Goal: Information Seeking & Learning: Learn about a topic

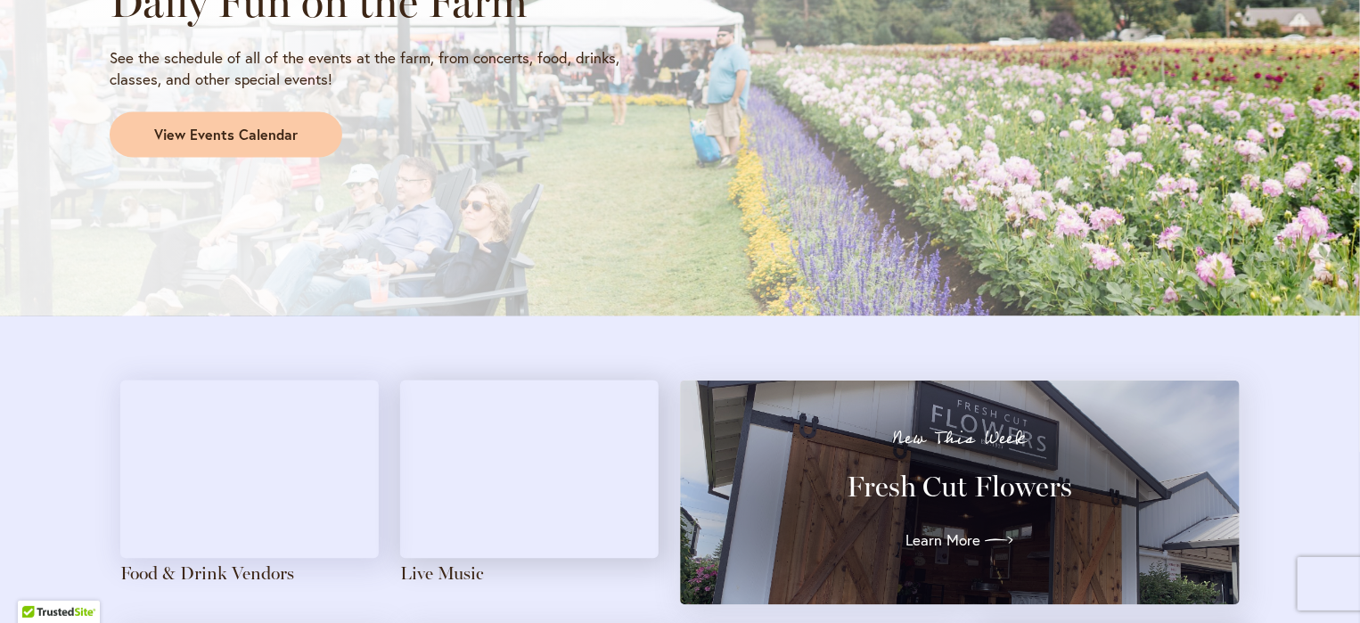
scroll to position [1571, 0]
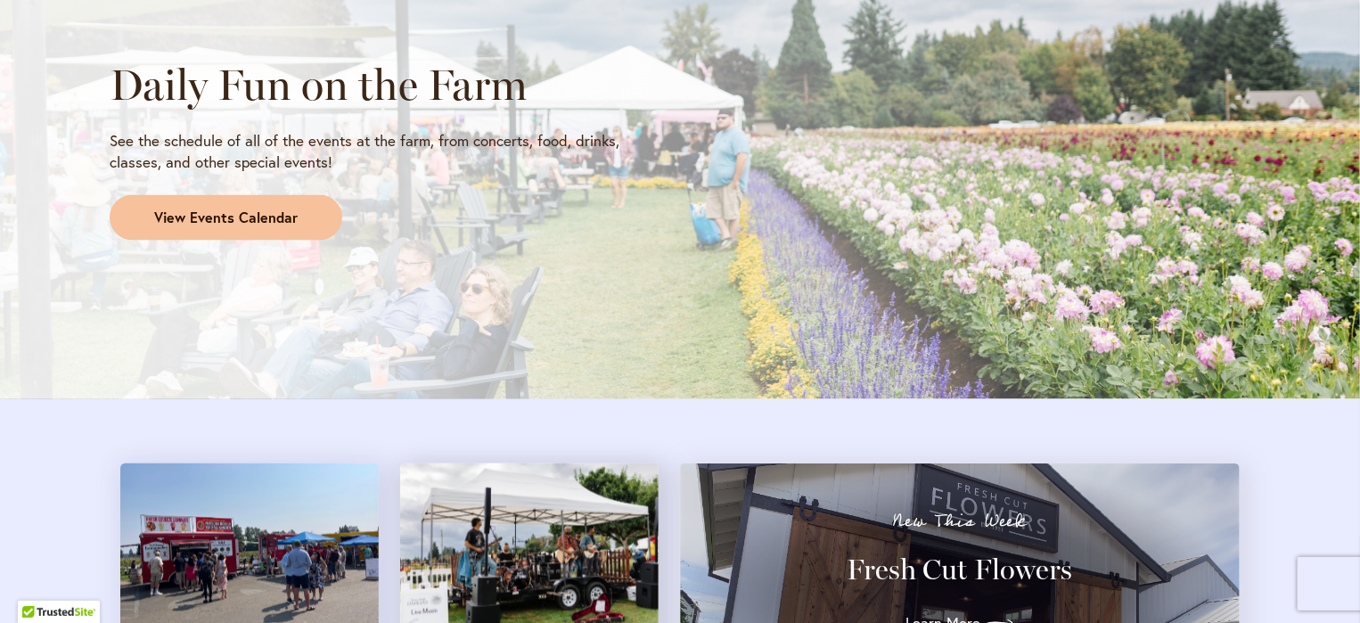
click at [265, 220] on span "View Events Calendar" at bounding box center [225, 219] width 143 height 20
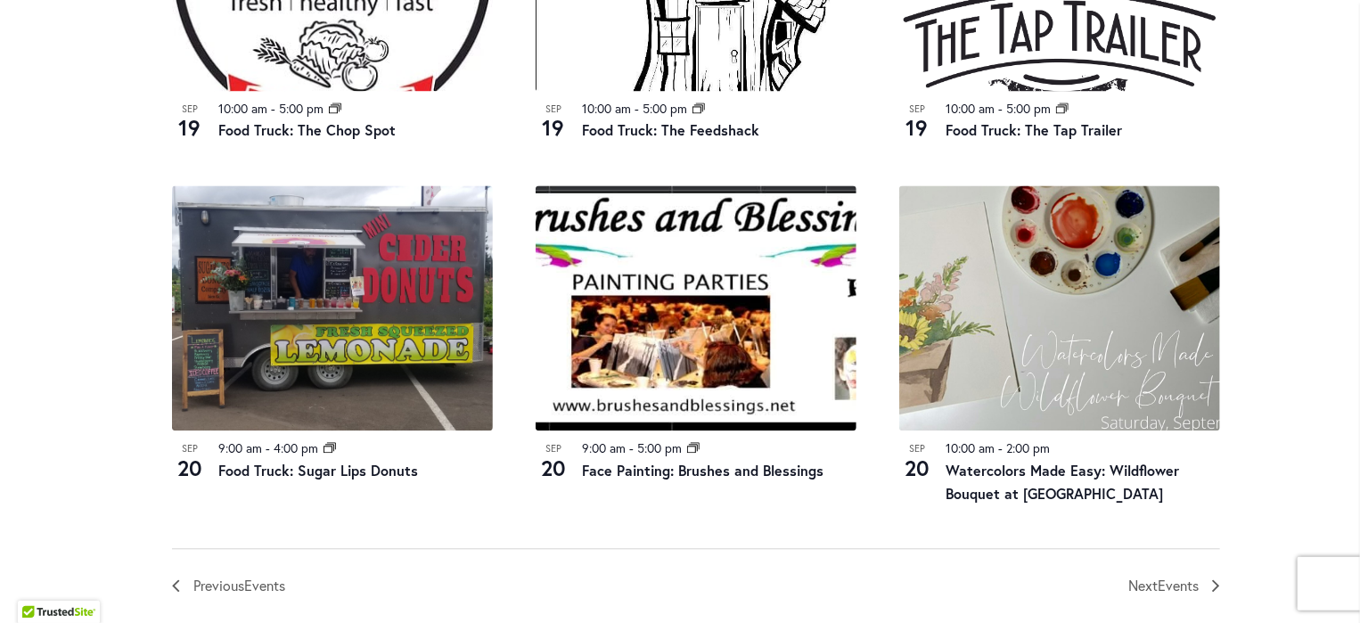
scroll to position [1928, 0]
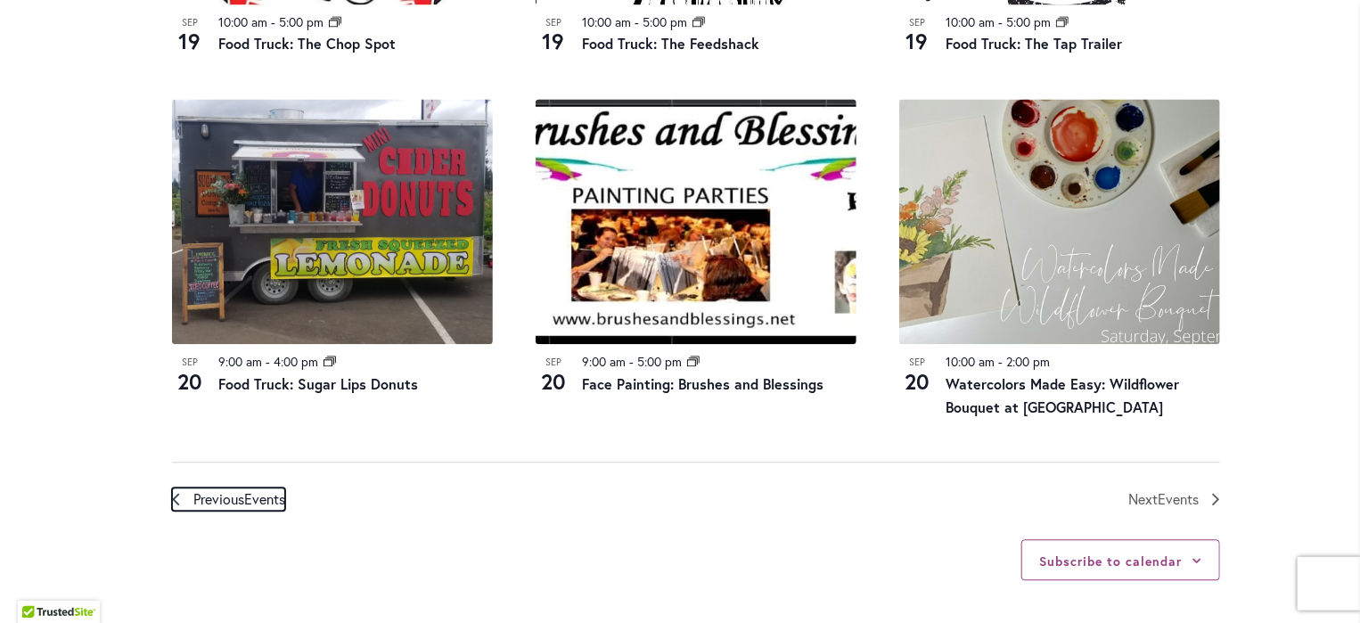
click at [255, 506] on span "Previous Events" at bounding box center [239, 499] width 92 height 23
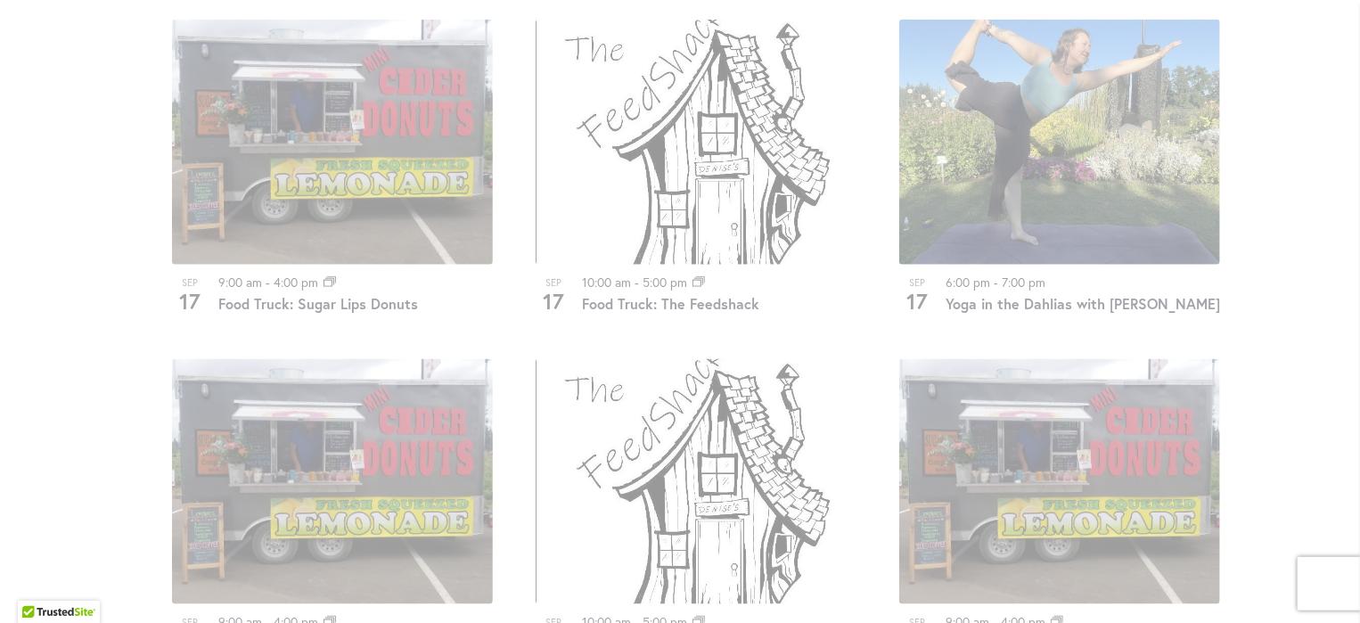
scroll to position [965, 0]
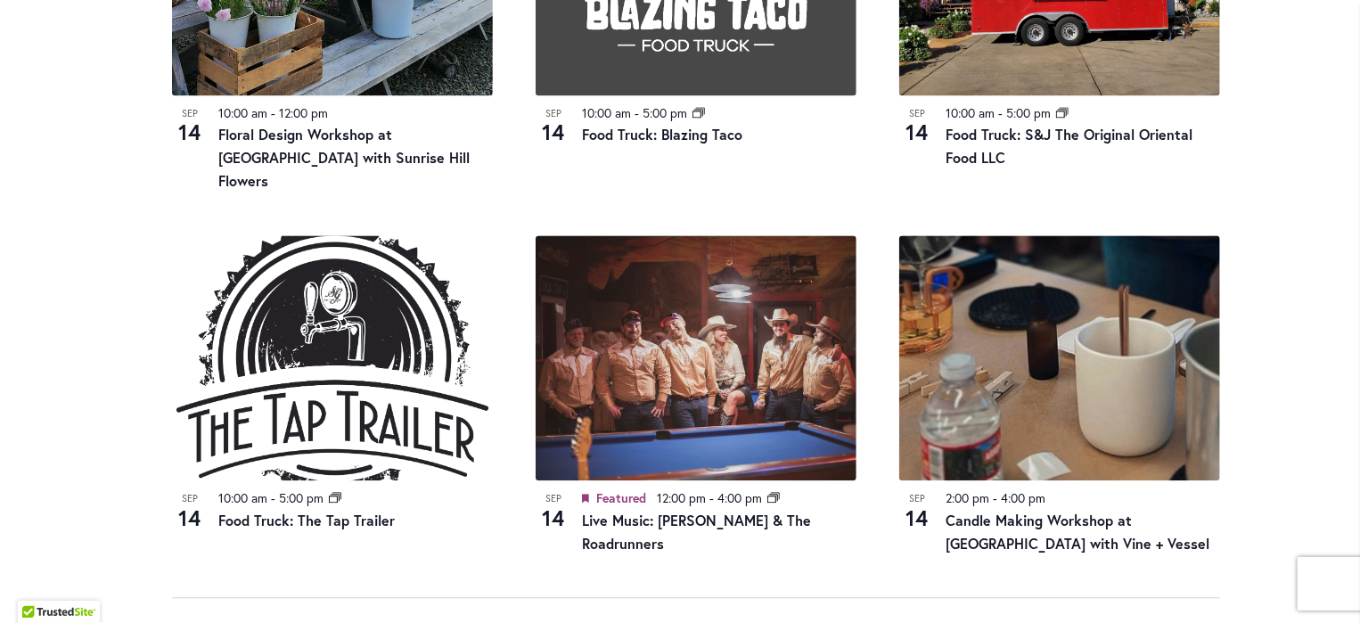
scroll to position [1900, 0]
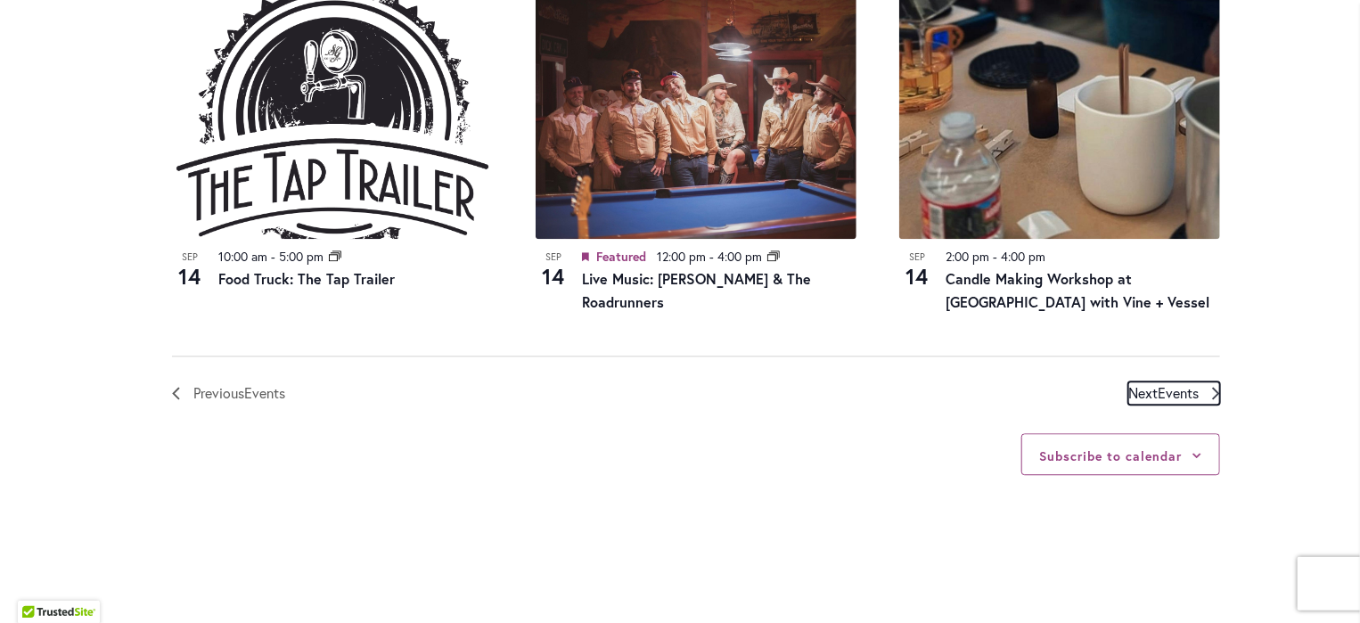
click at [1128, 381] on span "Next Events" at bounding box center [1163, 392] width 70 height 23
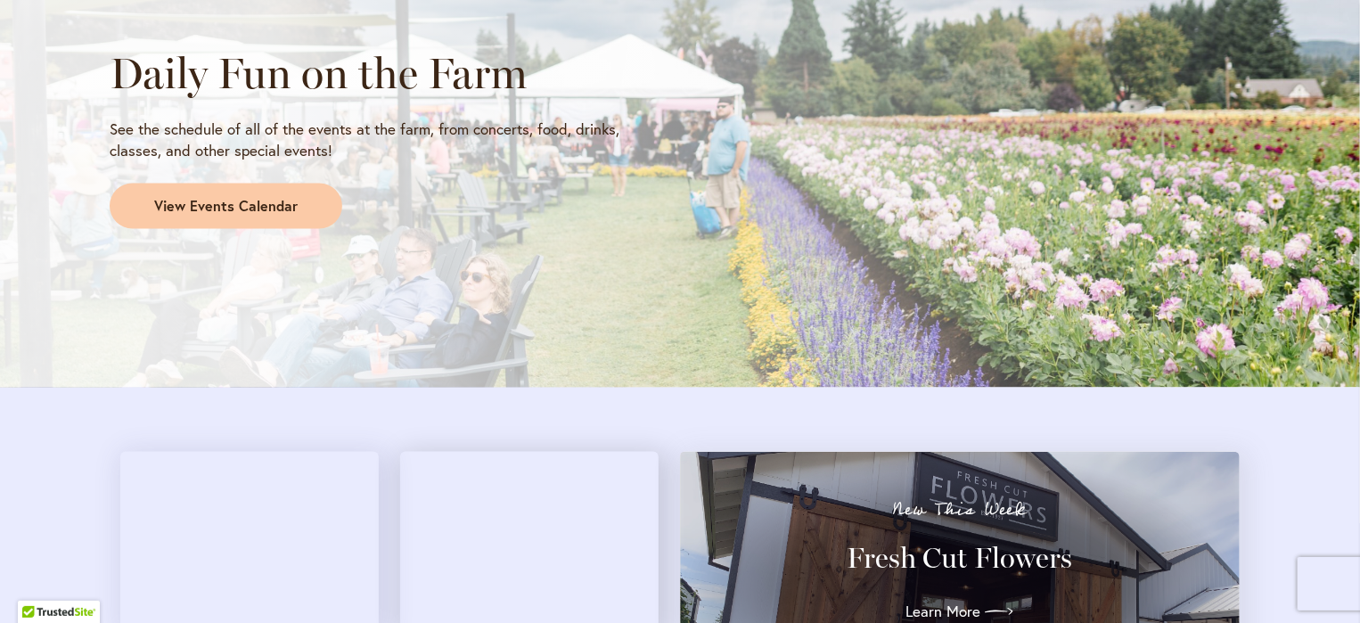
scroll to position [1482, 0]
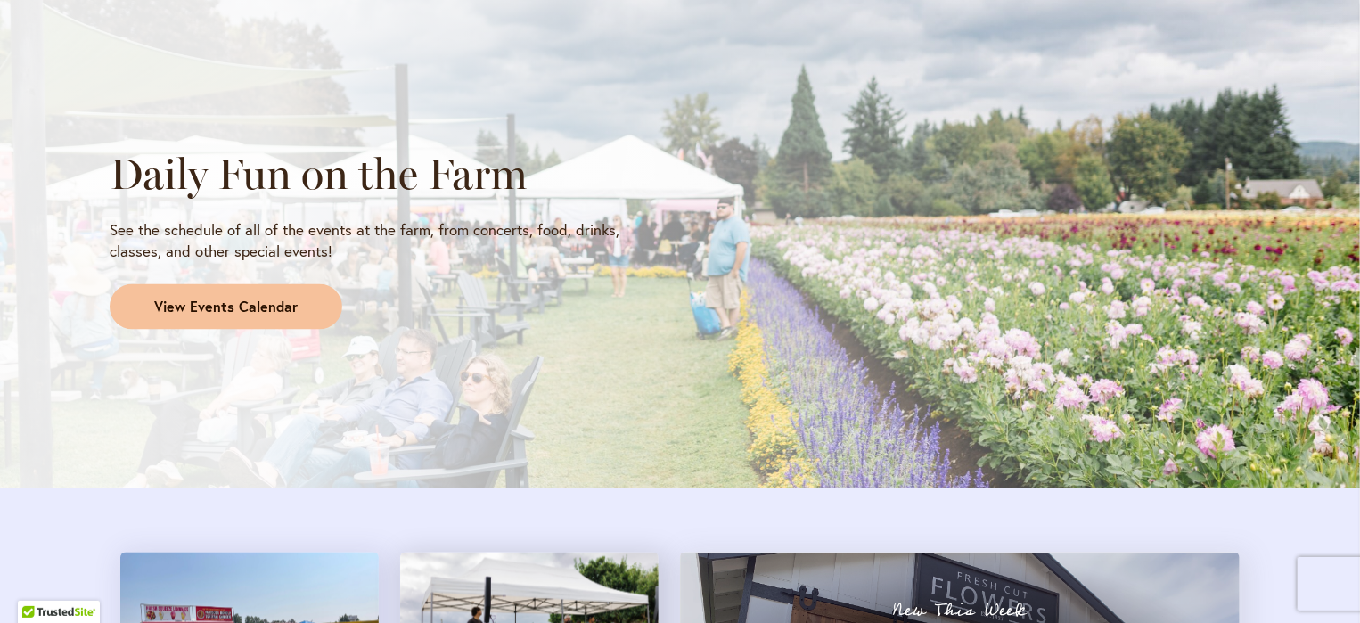
click at [260, 326] on link "View Events Calendar" at bounding box center [226, 307] width 233 height 46
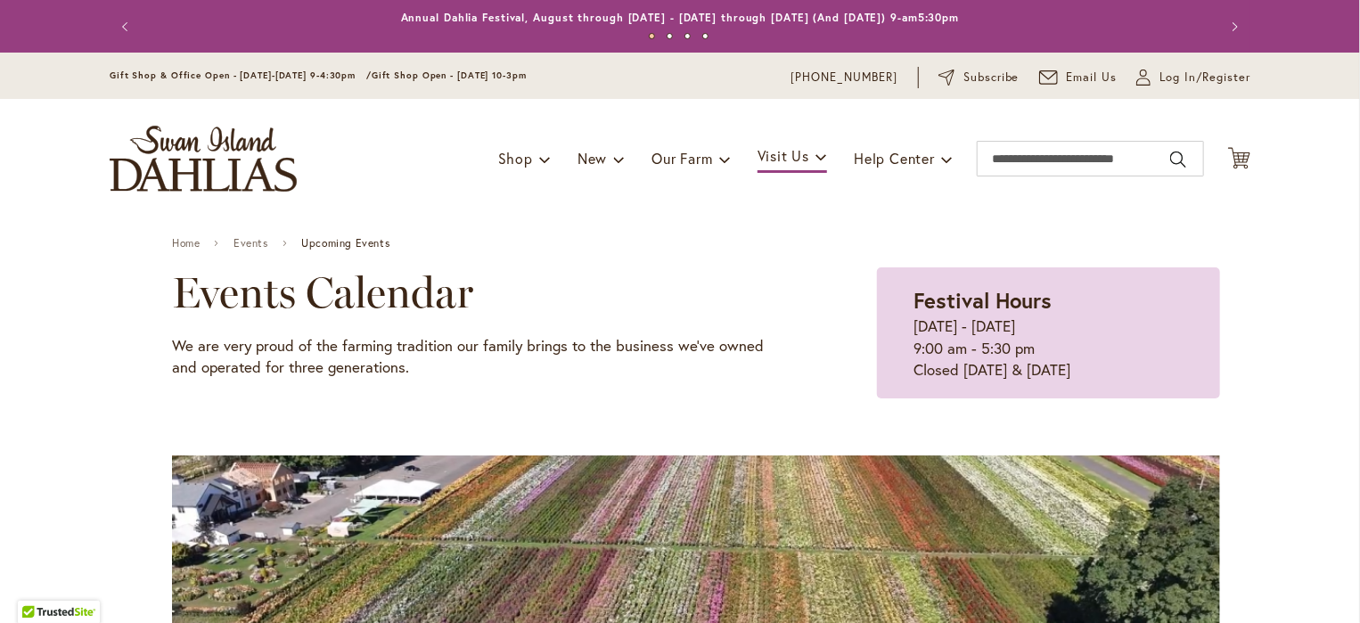
scroll to position [713, 0]
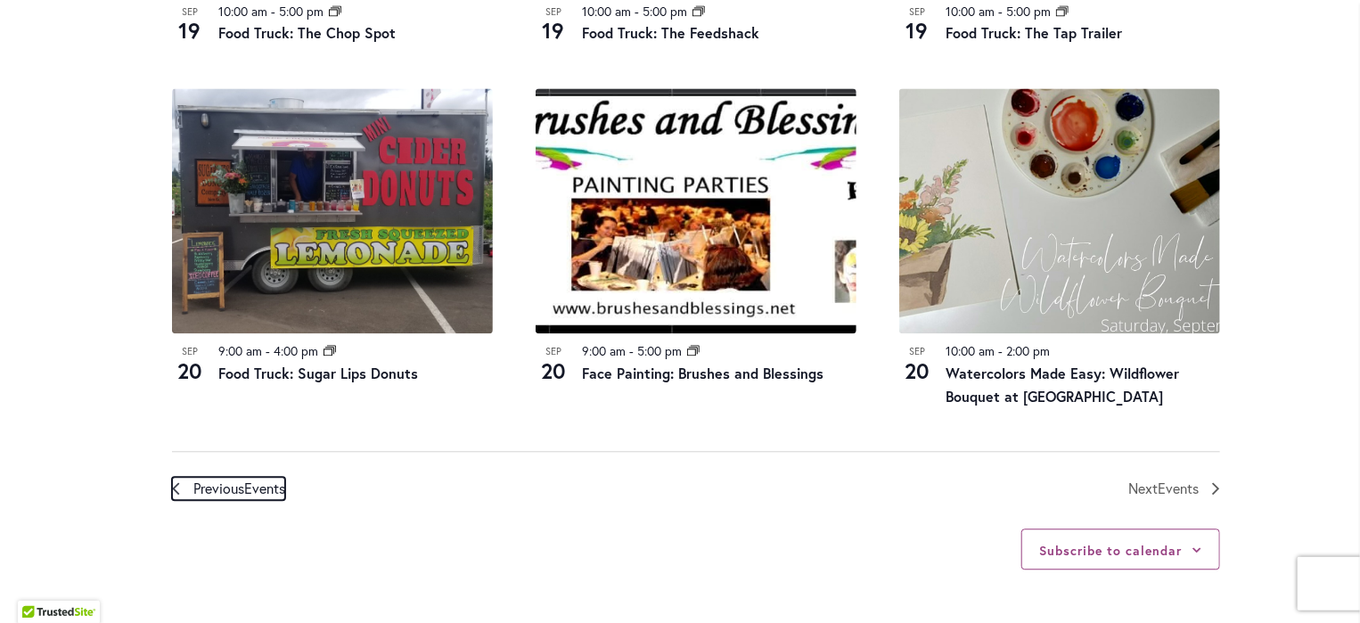
click at [249, 488] on span "Events" at bounding box center [264, 488] width 41 height 19
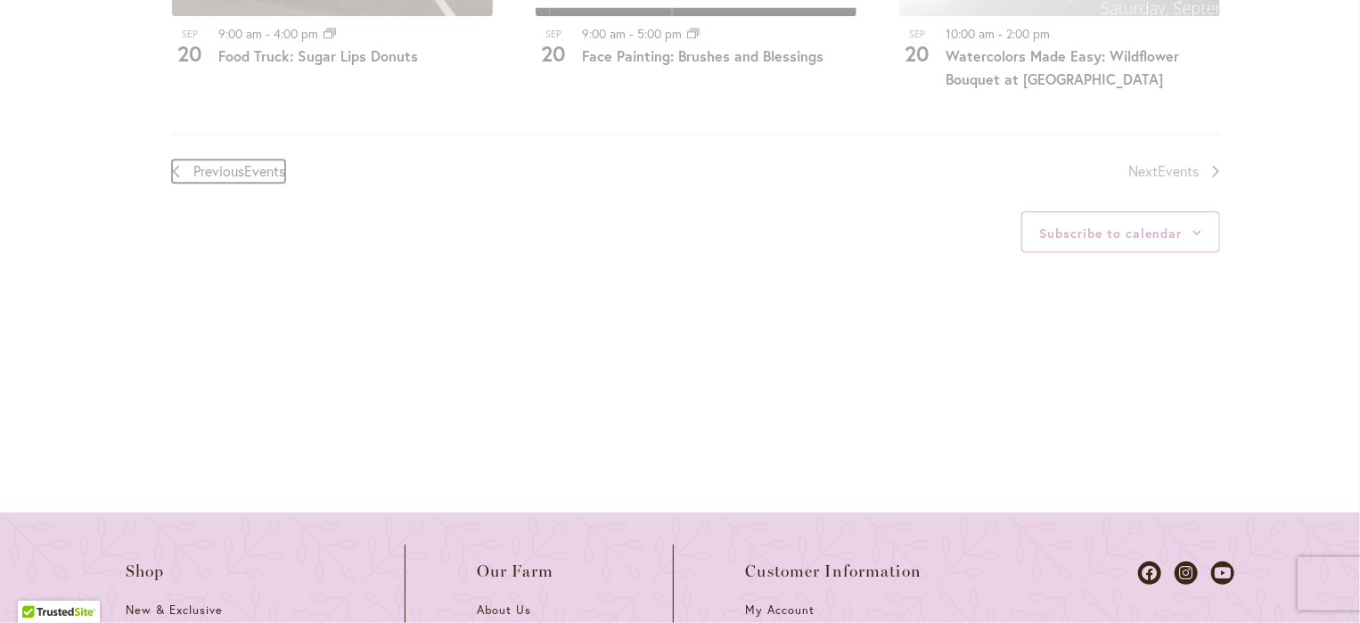
scroll to position [2305, 0]
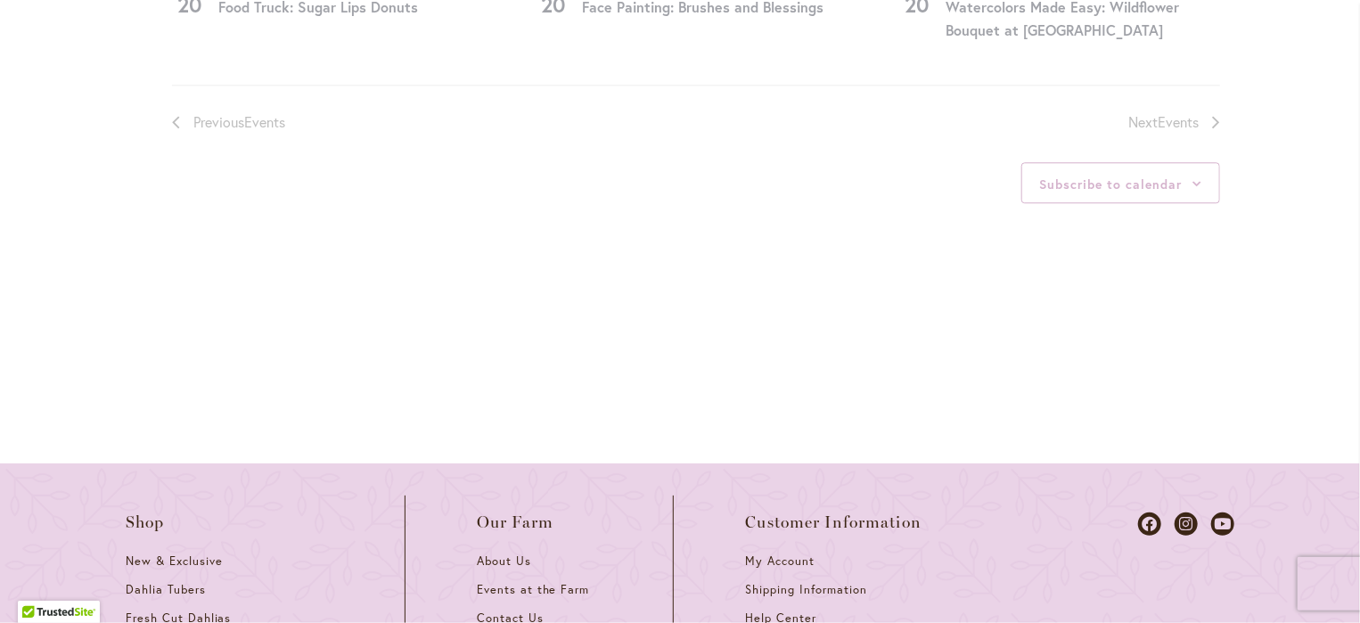
drag, startPoint x: 228, startPoint y: 131, endPoint x: 228, endPoint y: 142, distance: 10.7
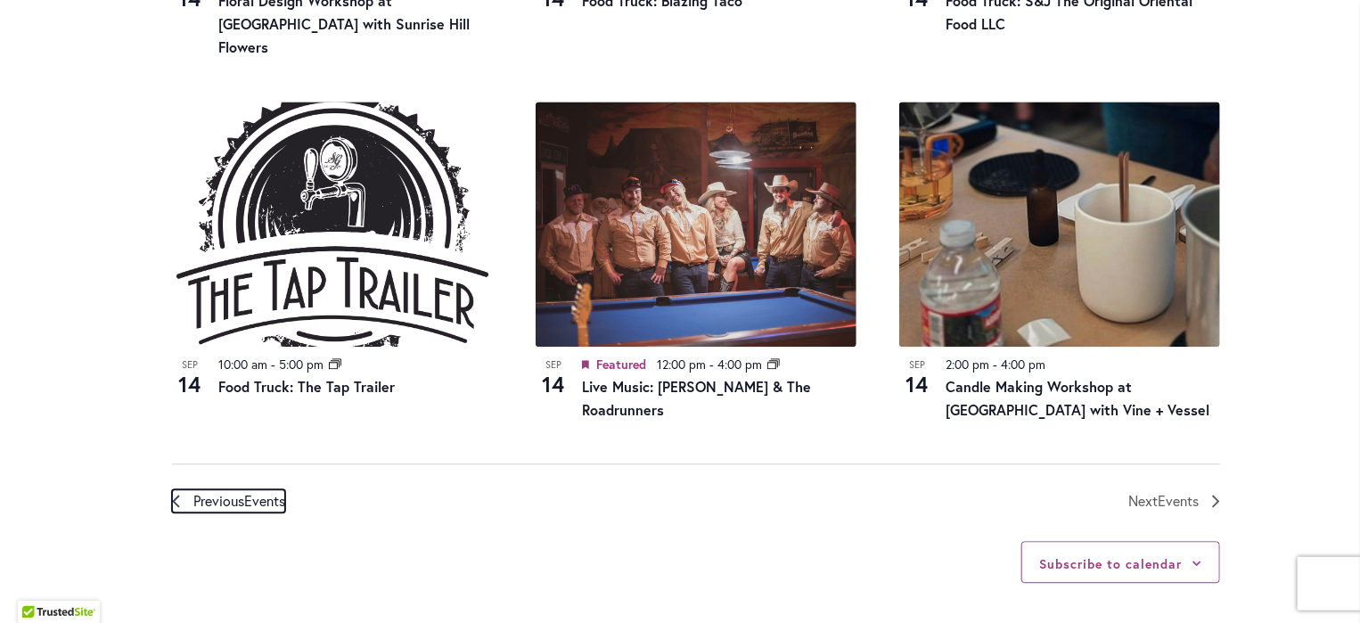
click at [220, 489] on span "Previous Events" at bounding box center [239, 500] width 92 height 23
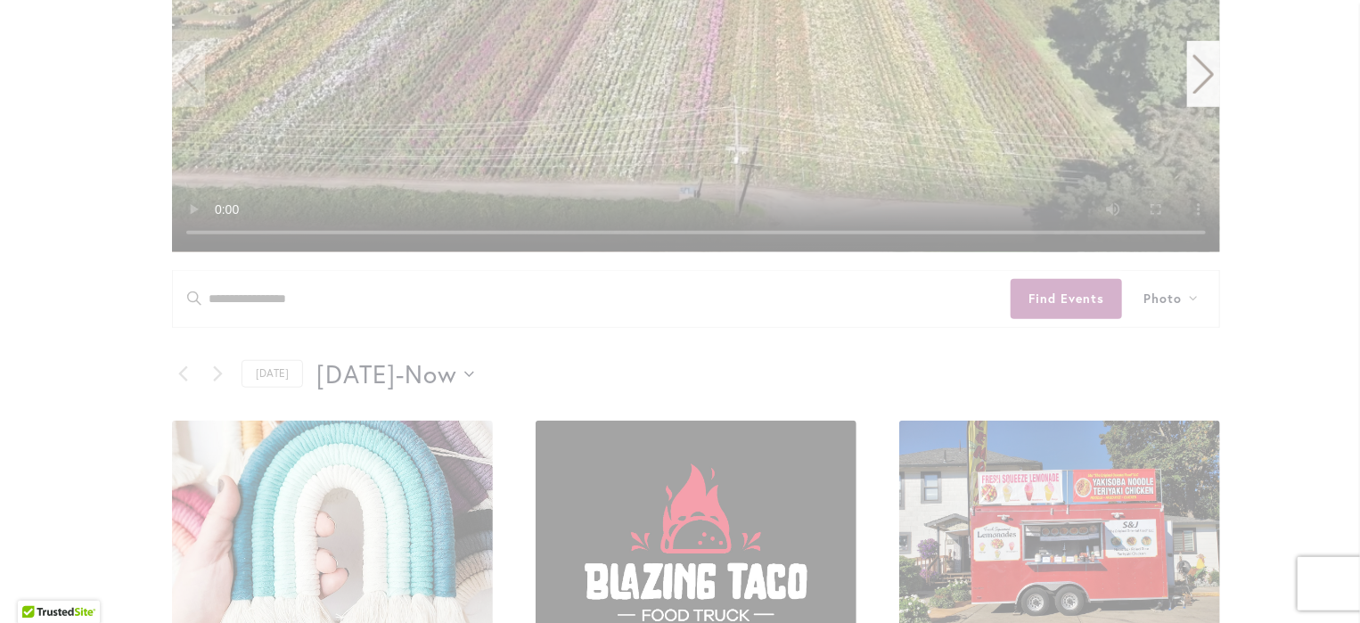
scroll to position [545, 0]
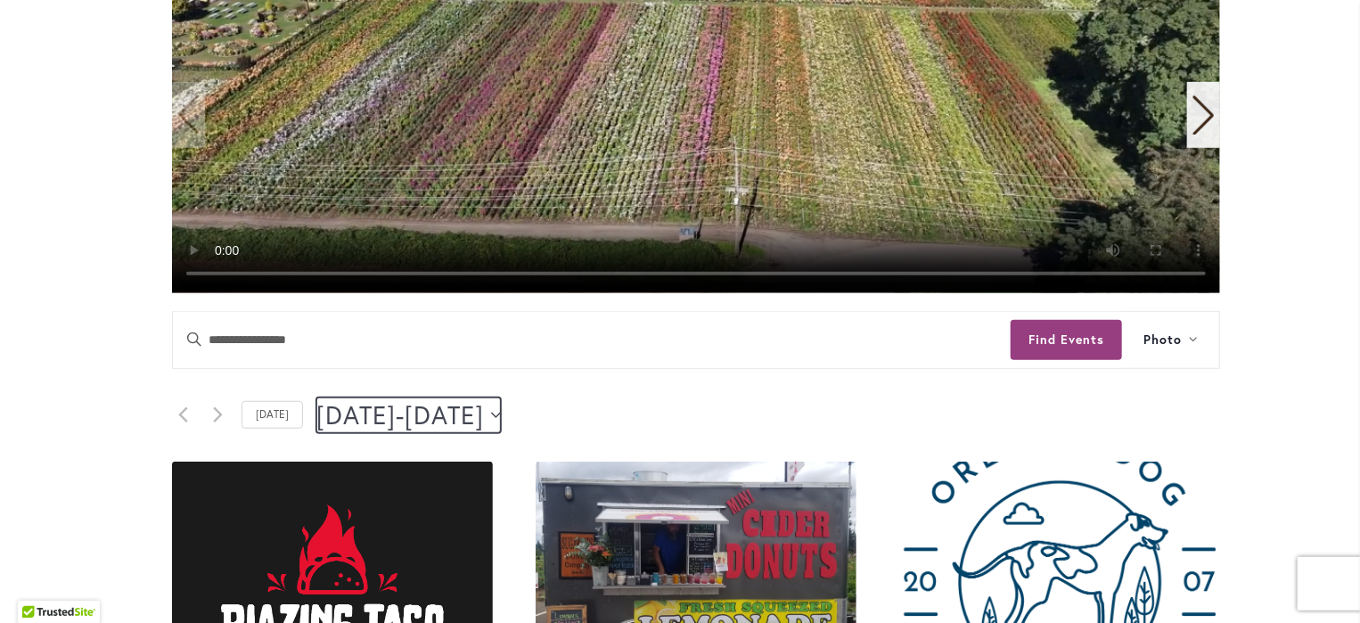
click at [484, 414] on span "September 13" at bounding box center [444, 416] width 79 height 36
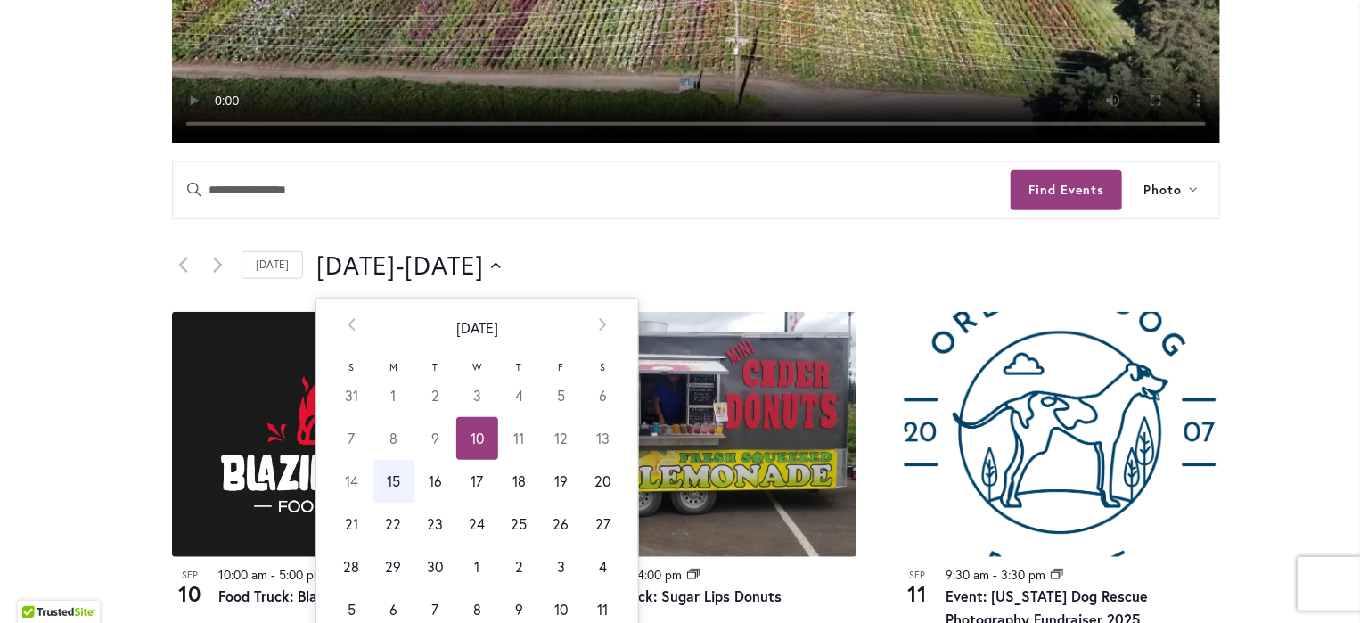
scroll to position [724, 0]
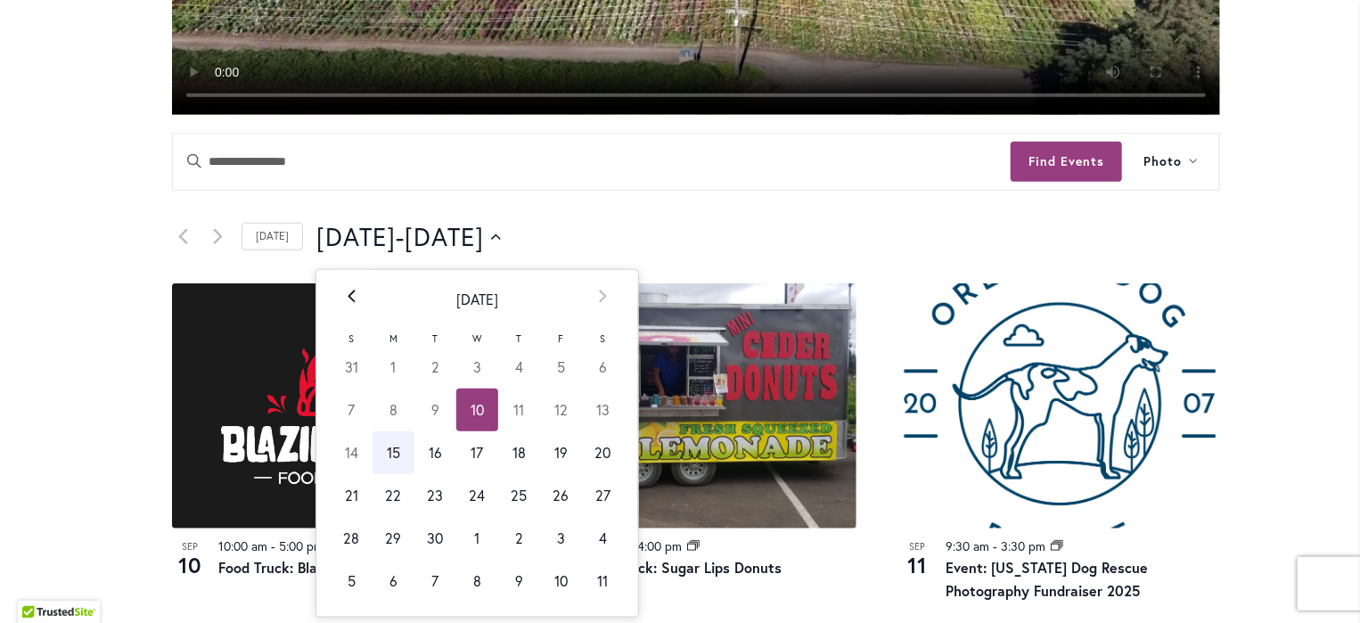
click at [348, 295] on icon at bounding box center [352, 296] width 8 height 13
click at [382, 451] on td "11" at bounding box center [394, 452] width 42 height 43
type input "*********"
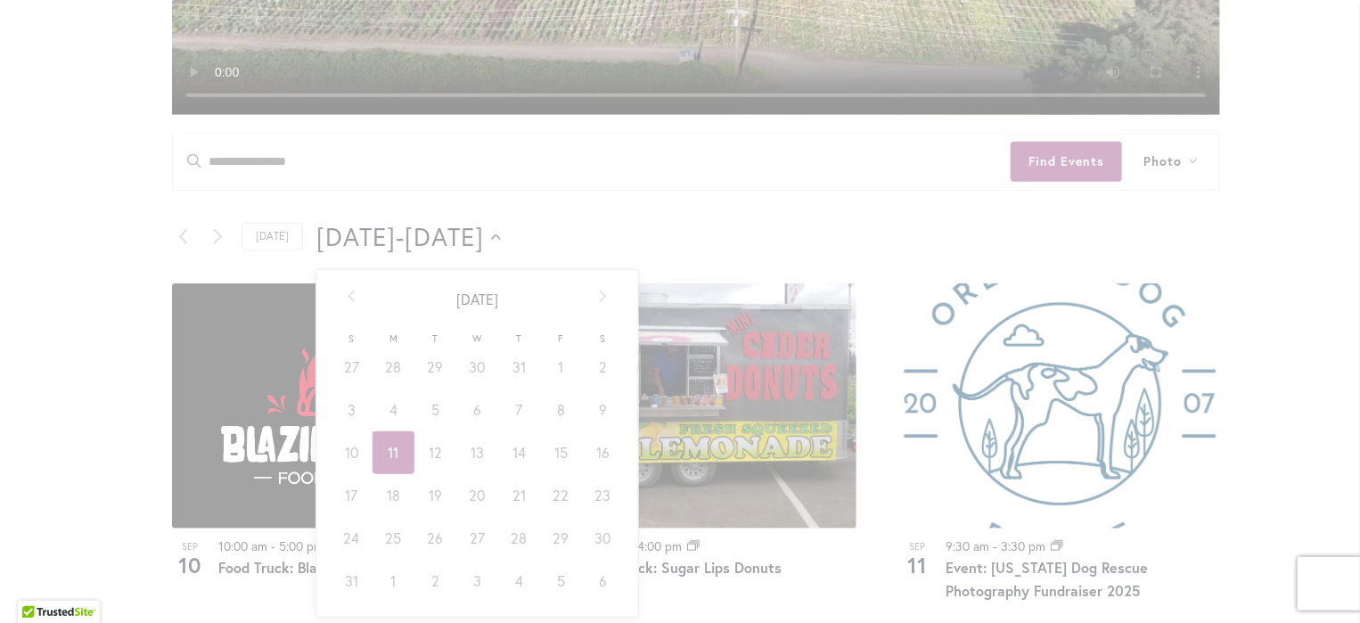
scroll to position [0, 68]
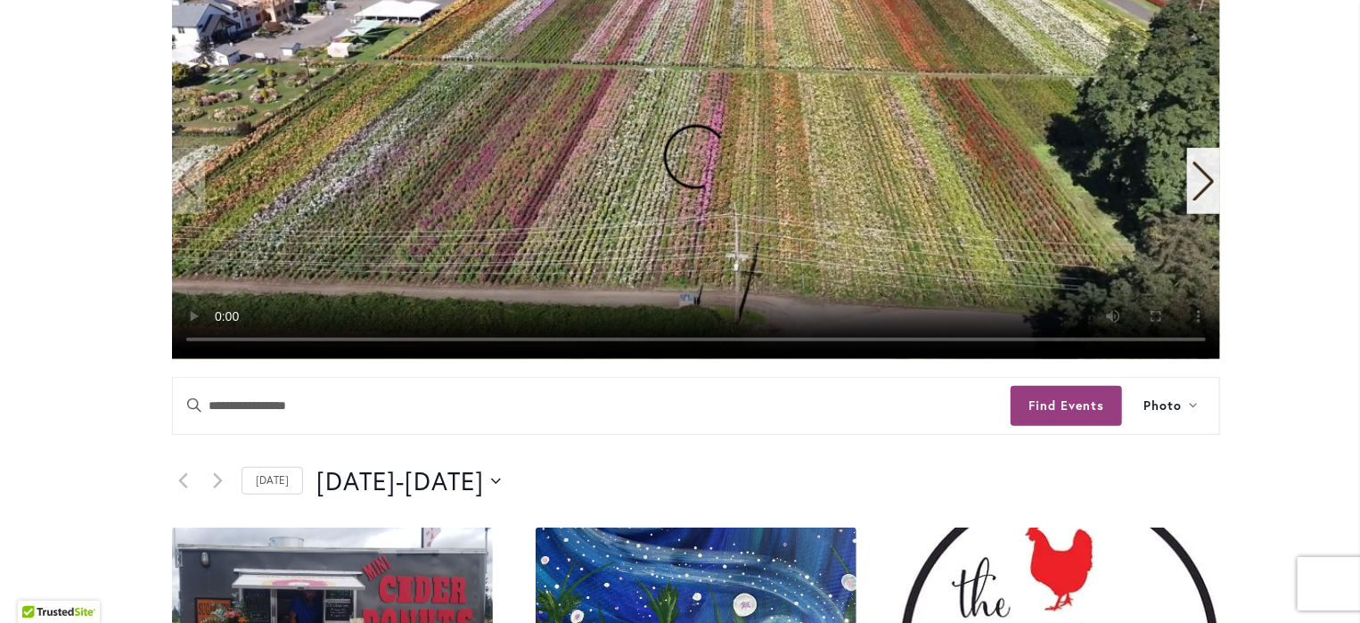
scroll to position [478, 0]
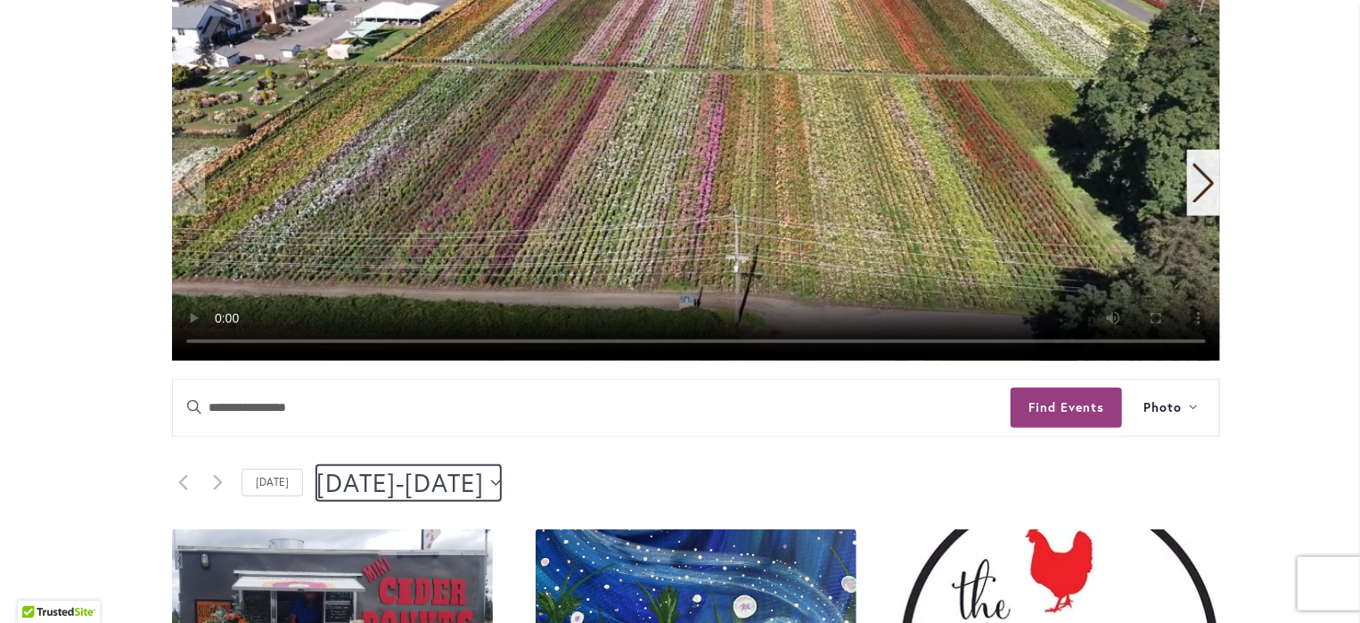
click at [440, 479] on span "August 15" at bounding box center [444, 483] width 79 height 36
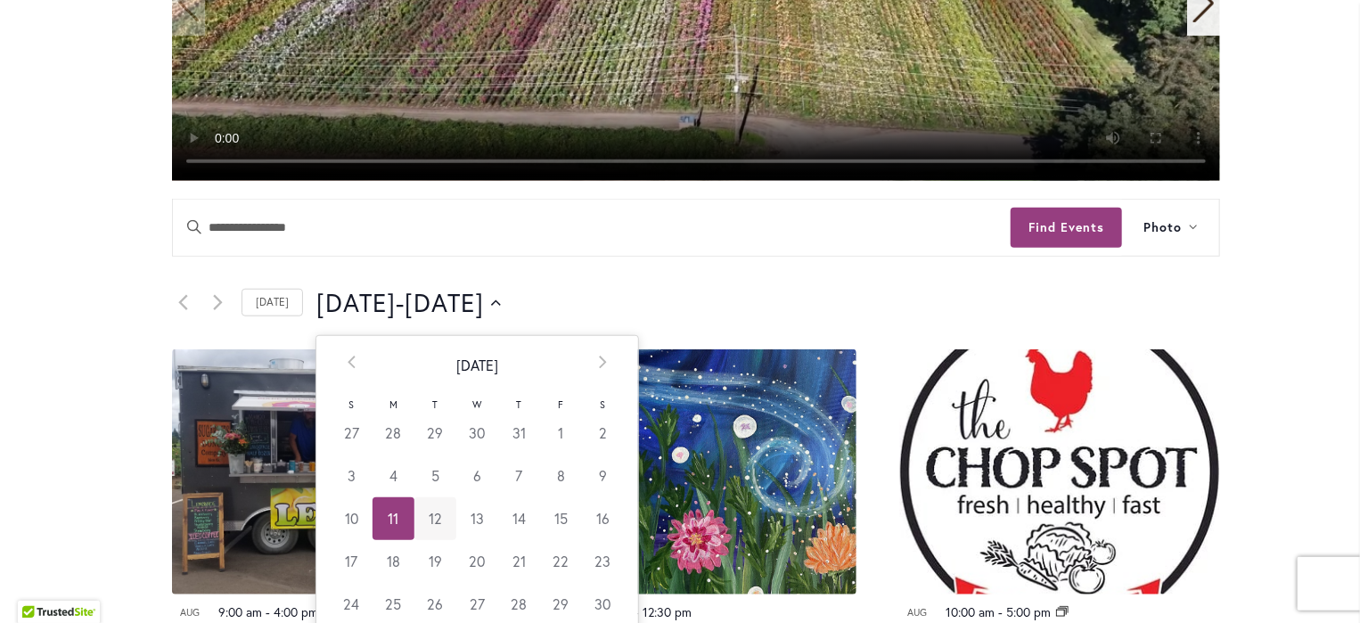
scroll to position [701, 0]
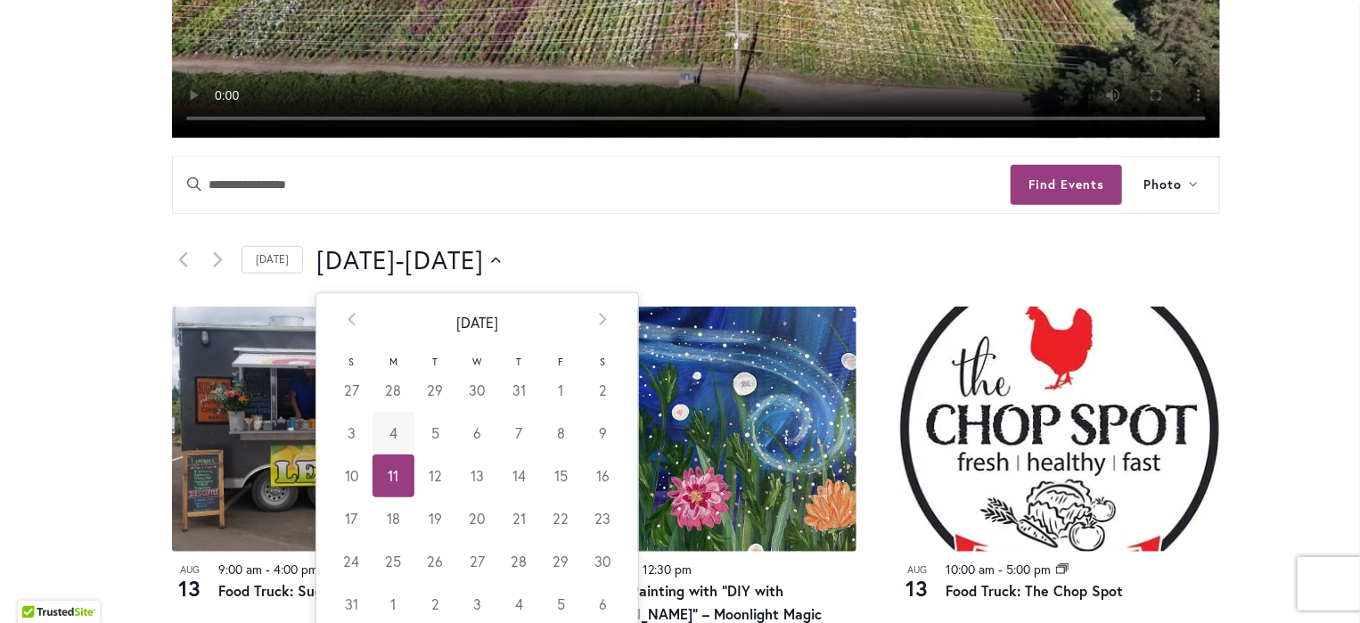
click at [374, 423] on td "4" at bounding box center [394, 433] width 42 height 43
type input "********"
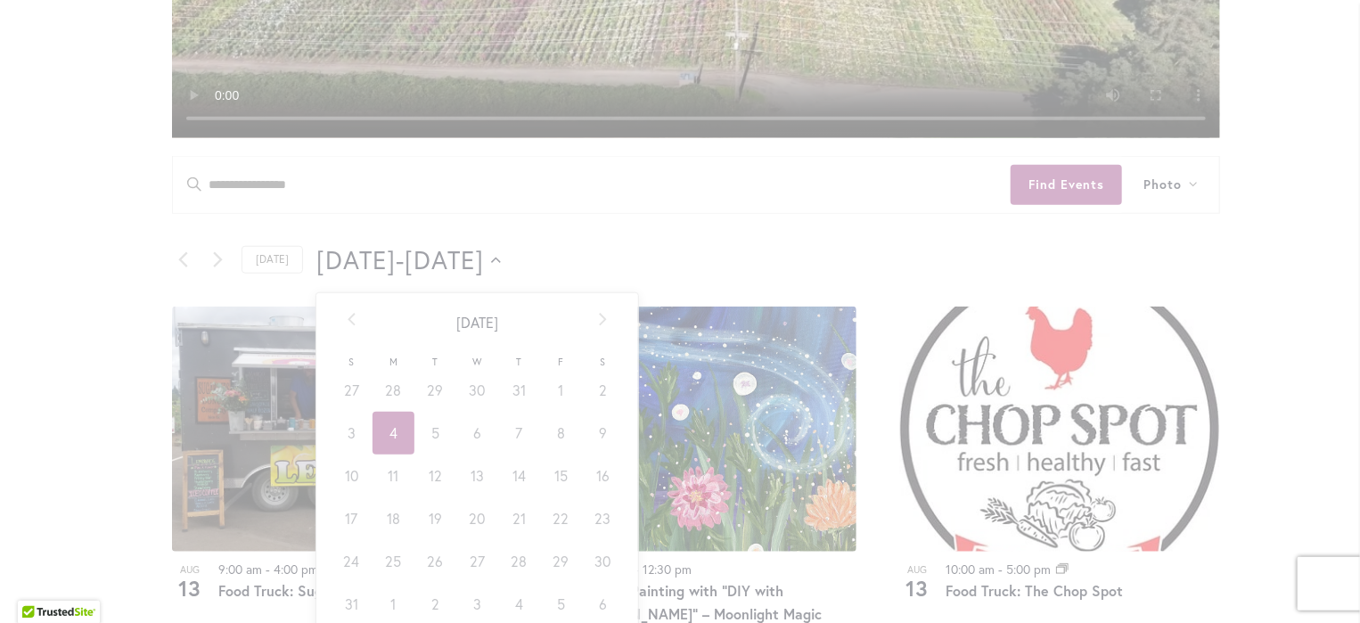
scroll to position [0, 64]
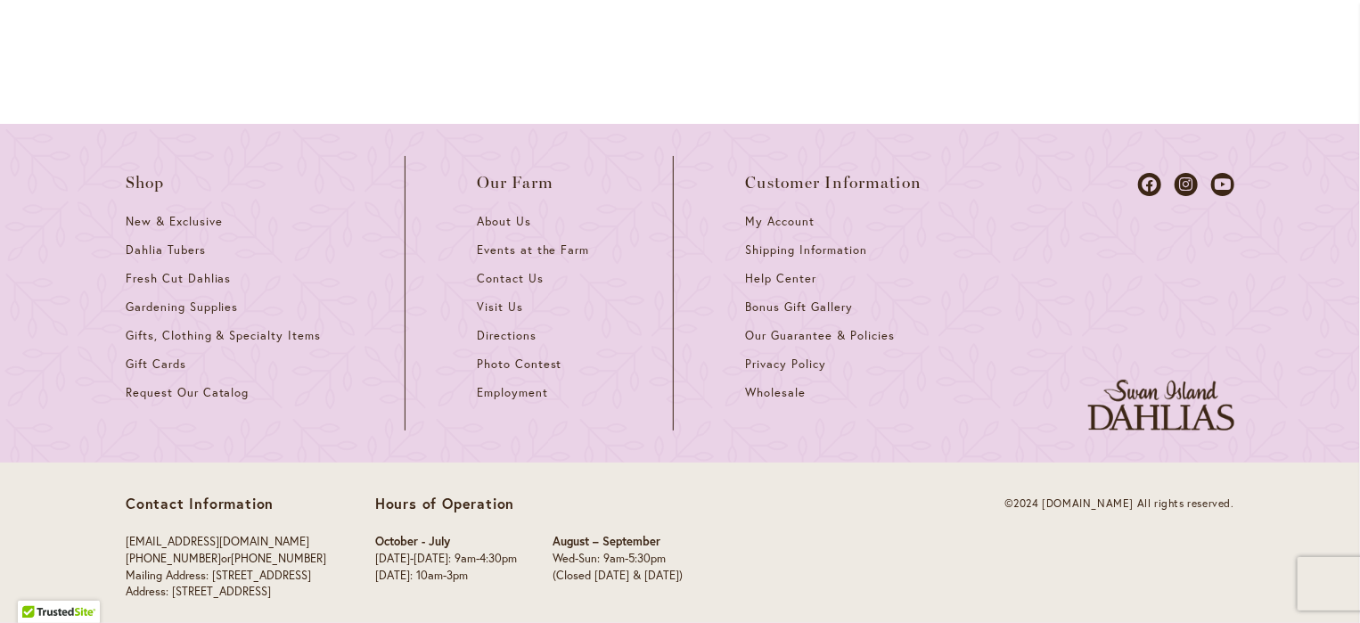
scroll to position [2639, 0]
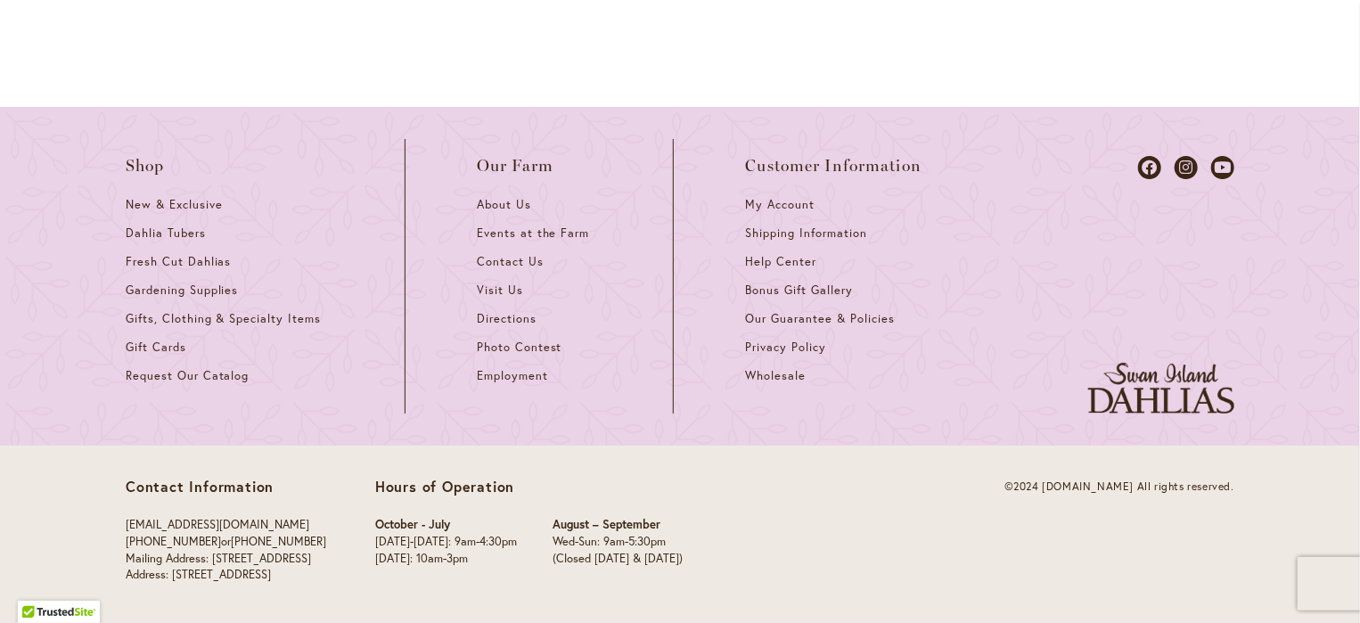
click at [632, 560] on p "(Closed [DATE] & [DATE])" at bounding box center [618, 559] width 130 height 17
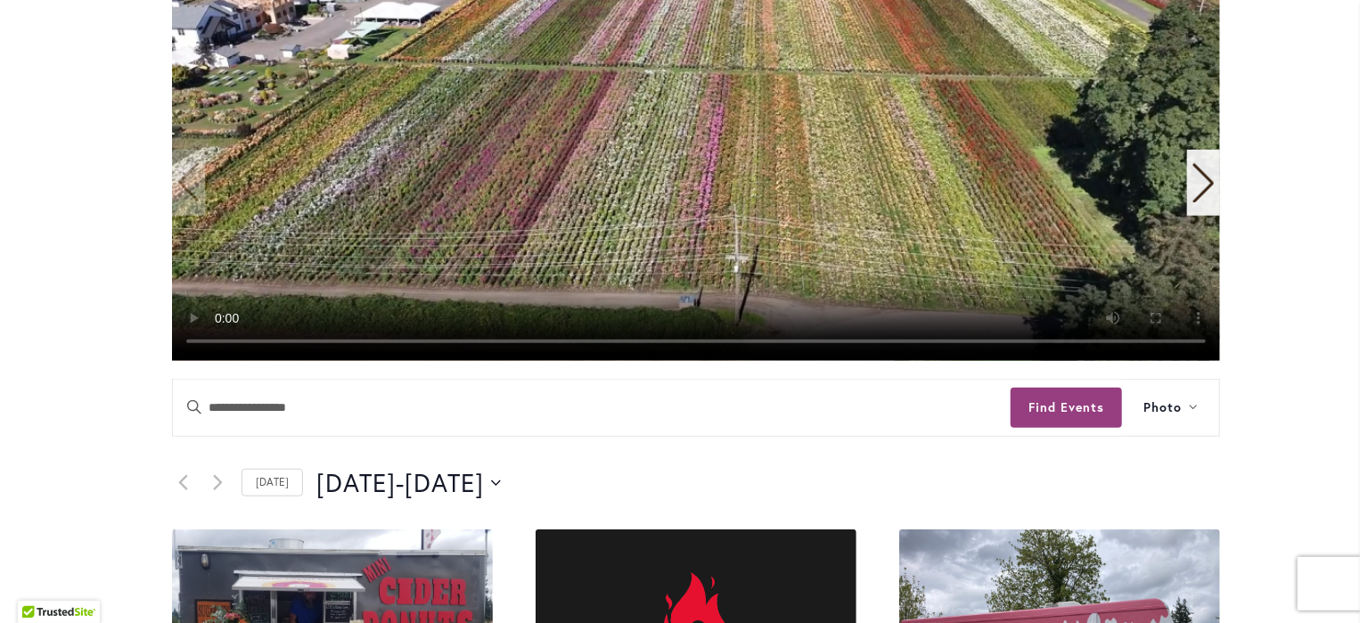
scroll to position [210, 0]
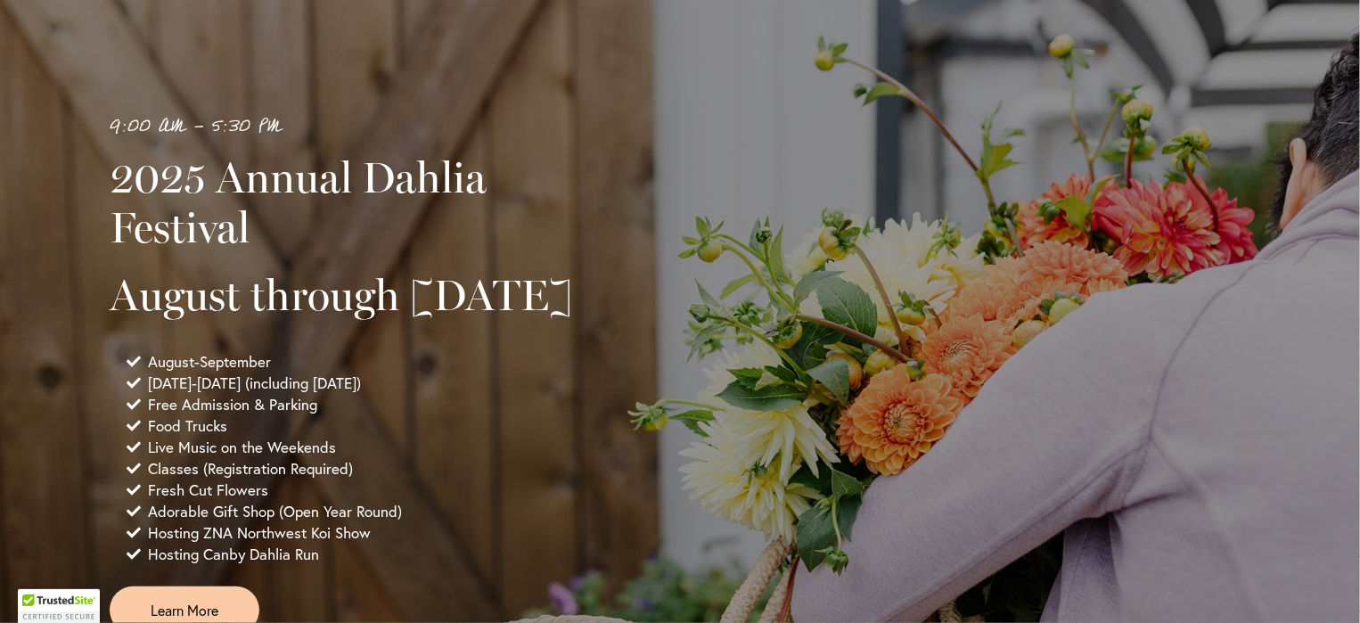
scroll to position [1282, 0]
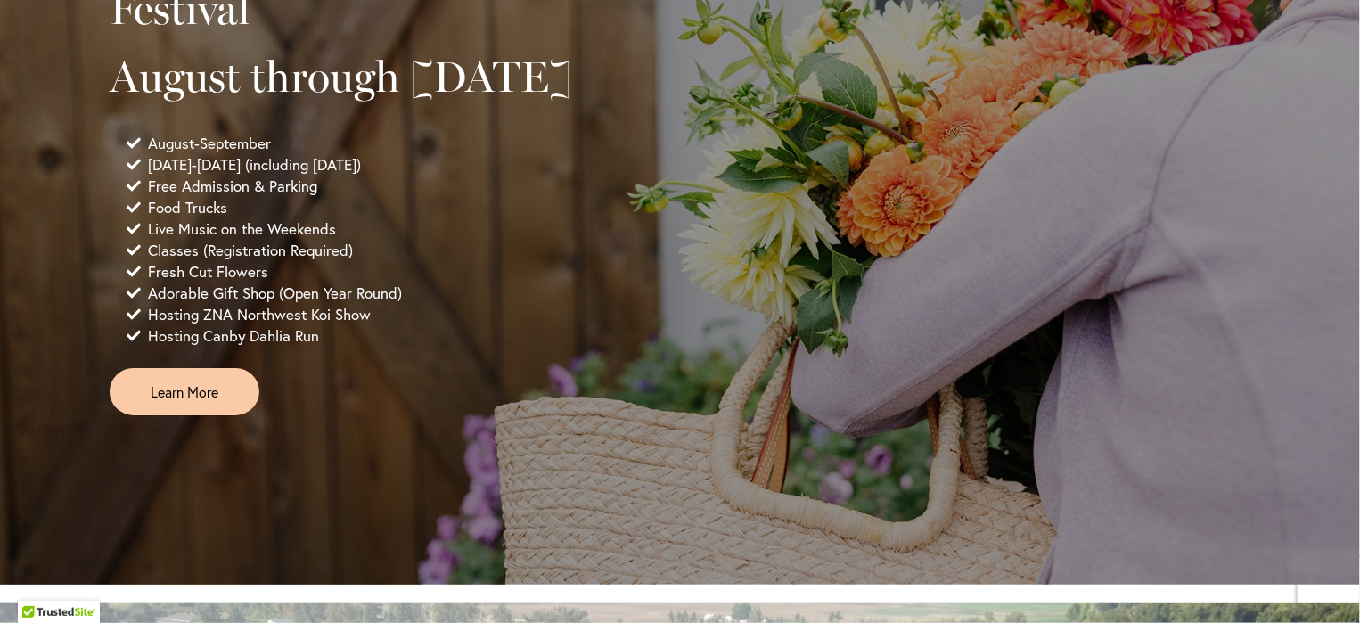
click at [1119, 96] on div "9:00 AM - 5:30 PM 2025 Annual Dahlia Festival August through [DATE] August-Sept…" at bounding box center [680, 154] width 1141 height 521
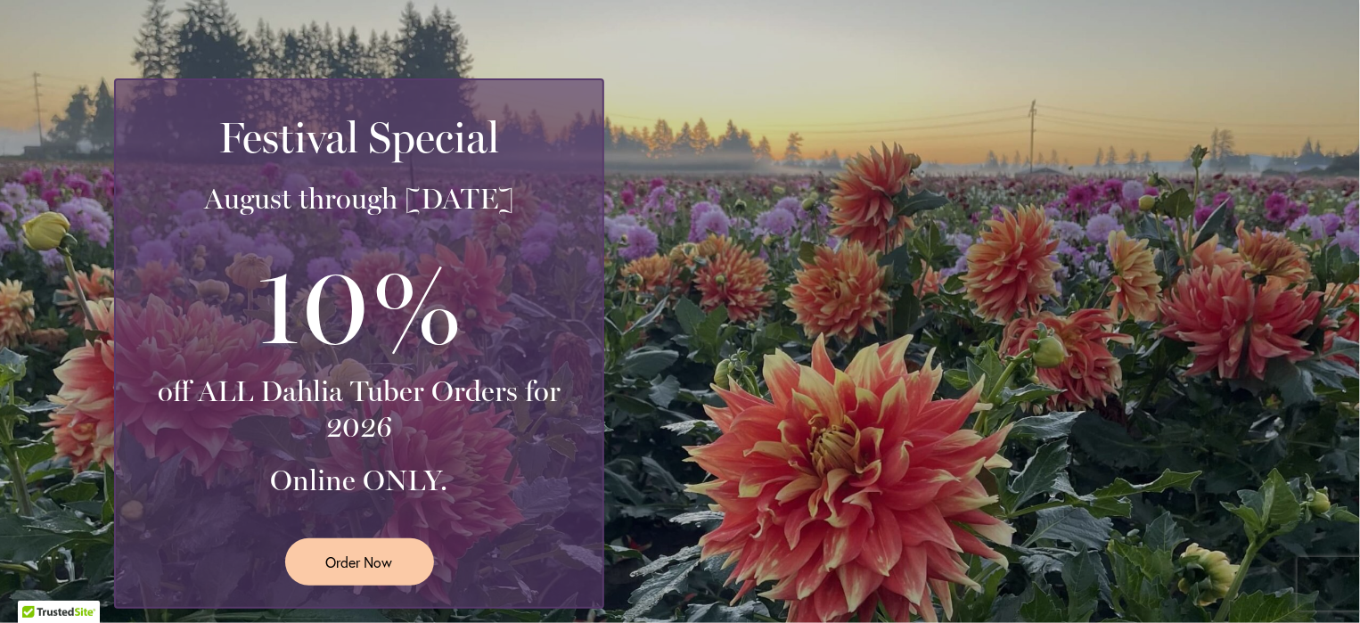
scroll to position [0, 0]
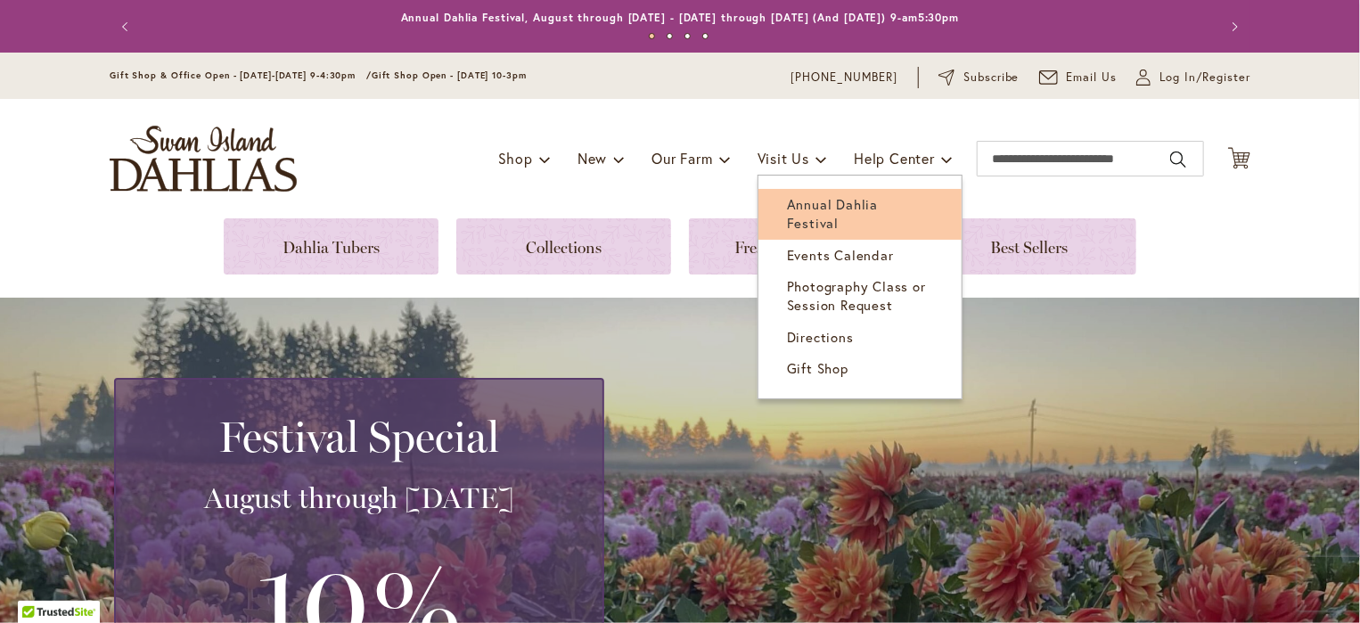
click at [799, 209] on span "Annual Dahlia Festival" at bounding box center [832, 213] width 91 height 37
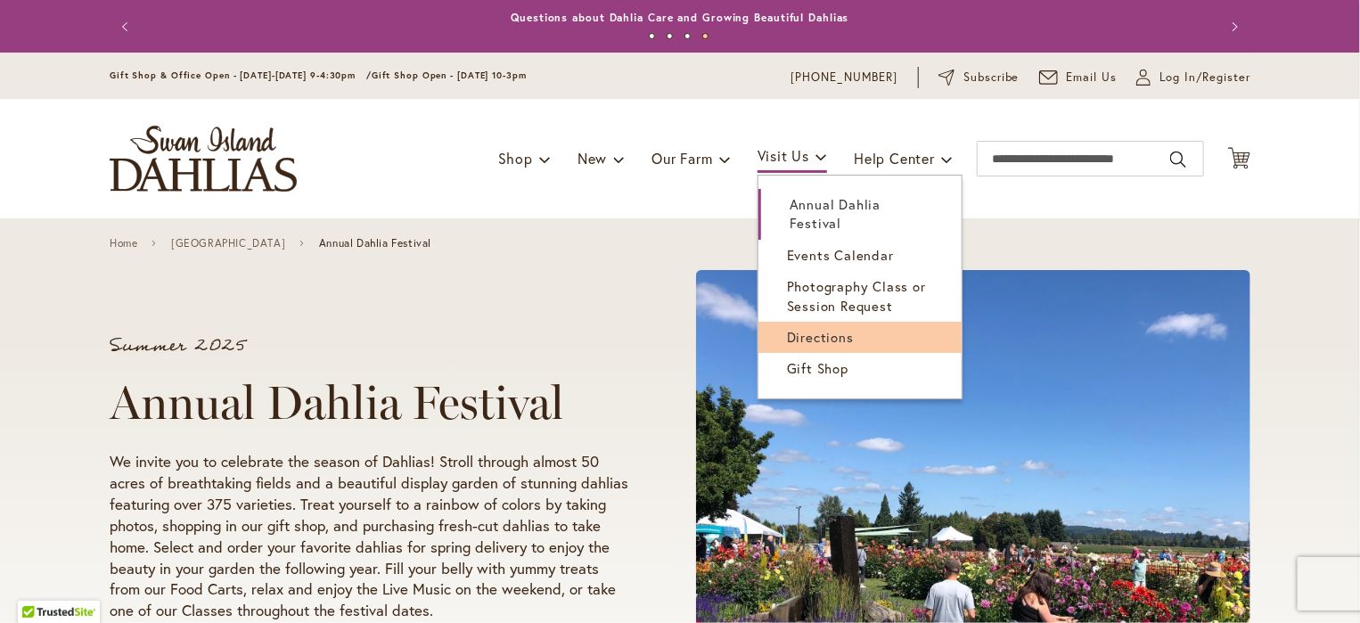
click at [811, 328] on span "Directions" at bounding box center [820, 337] width 67 height 18
